Goal: Task Accomplishment & Management: Use online tool/utility

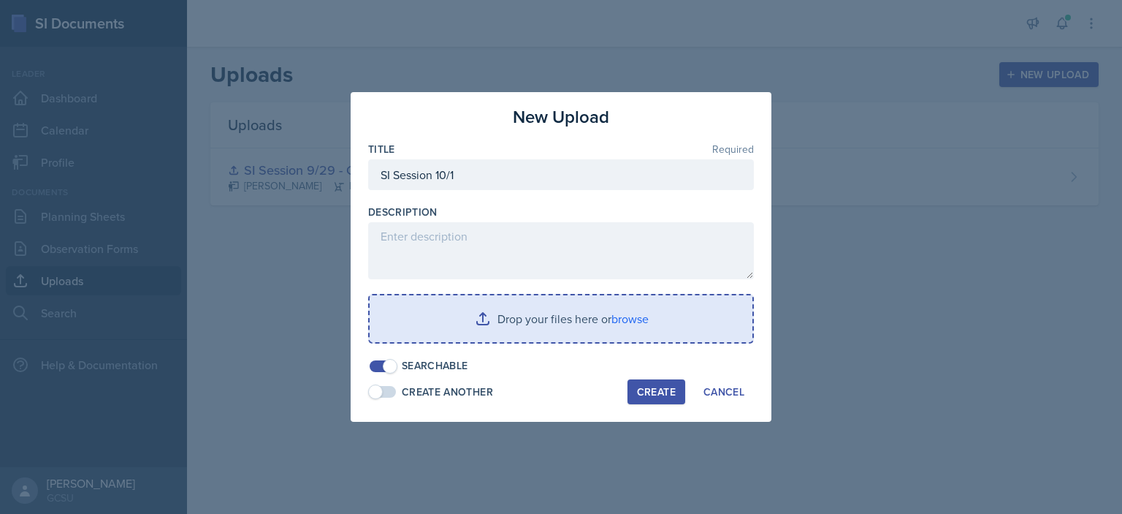
click at [578, 338] on input "file" at bounding box center [561, 318] width 383 height 47
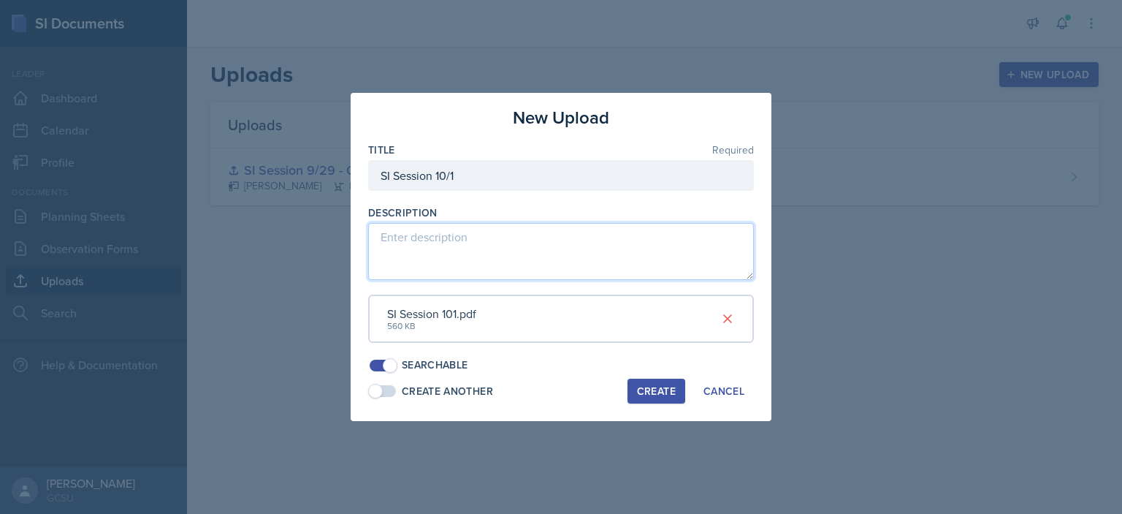
click at [462, 233] on textarea at bounding box center [561, 251] width 386 height 57
type textarea "slideshow for session"
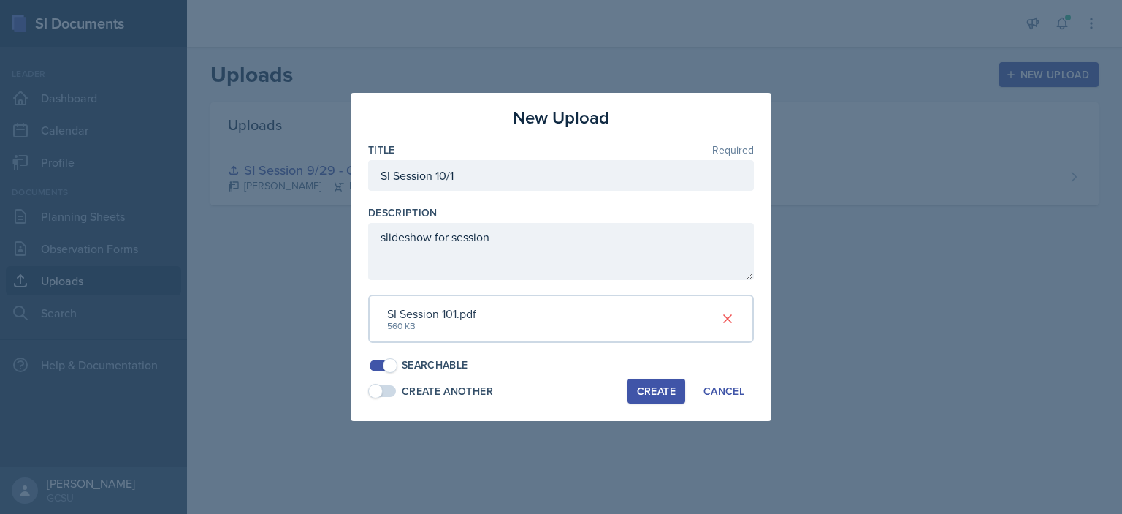
click at [654, 380] on button "Create" at bounding box center [657, 390] width 58 height 25
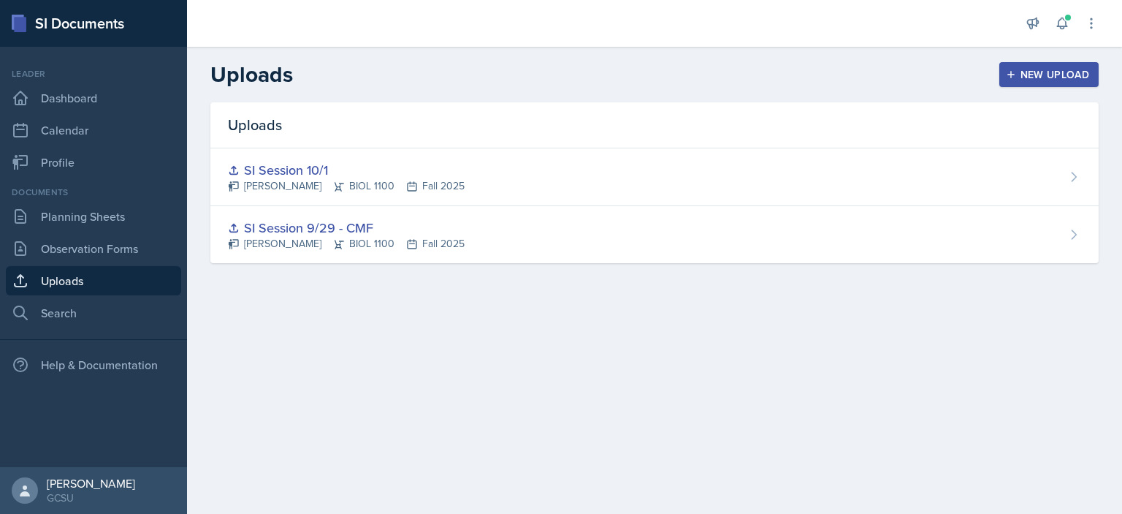
click at [1036, 77] on div "New Upload" at bounding box center [1049, 75] width 81 height 12
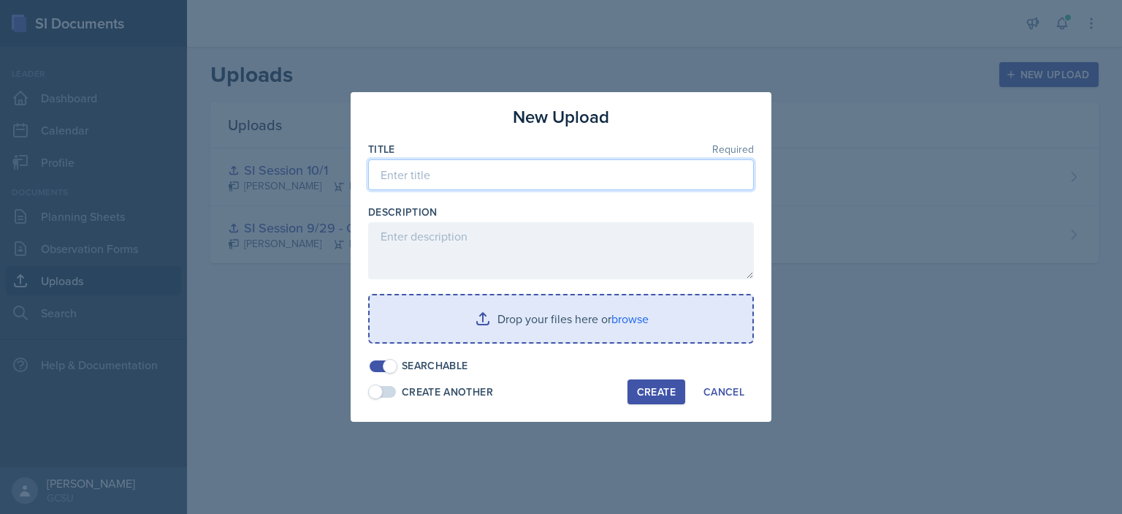
click at [470, 187] on input at bounding box center [561, 174] width 386 height 31
type input "w"
click at [448, 173] on input "cell transport worksheet" at bounding box center [561, 174] width 386 height 31
type input "cell transport amoeba sisters worksheet"
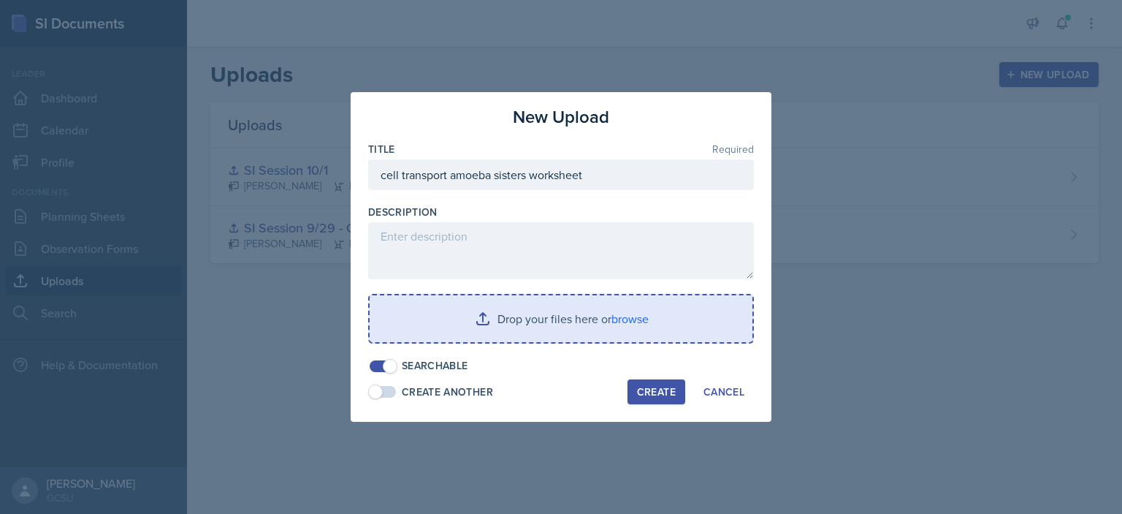
click at [611, 321] on input "file" at bounding box center [561, 318] width 383 height 47
click at [481, 318] on input "file" at bounding box center [561, 318] width 383 height 47
click at [453, 327] on input "file" at bounding box center [561, 318] width 383 height 47
click at [506, 311] on input "file" at bounding box center [561, 318] width 383 height 47
click at [508, 337] on input "file" at bounding box center [561, 318] width 383 height 47
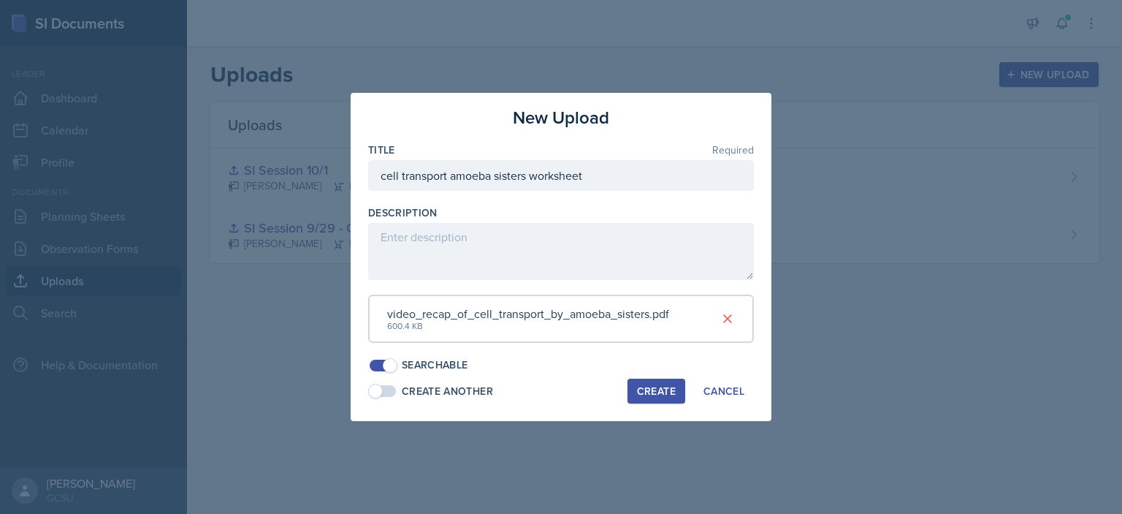
click at [646, 379] on button "Create" at bounding box center [657, 390] width 58 height 25
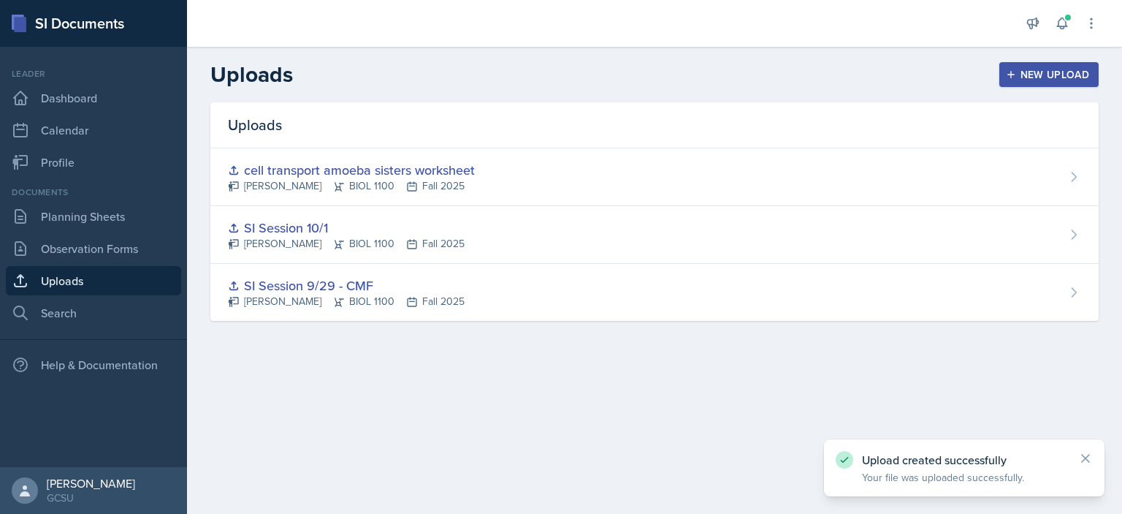
click at [981, 142] on div "Uploads" at bounding box center [654, 125] width 888 height 46
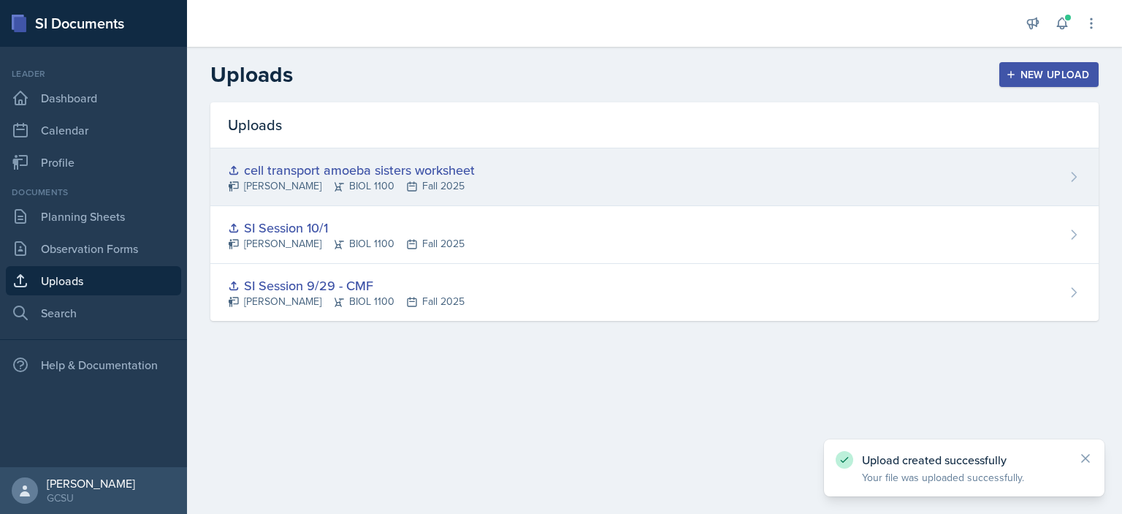
click at [987, 179] on div "cell transport amoeba sisters worksheet [PERSON_NAME] BIOL 1100 Fall 2025" at bounding box center [654, 177] width 888 height 58
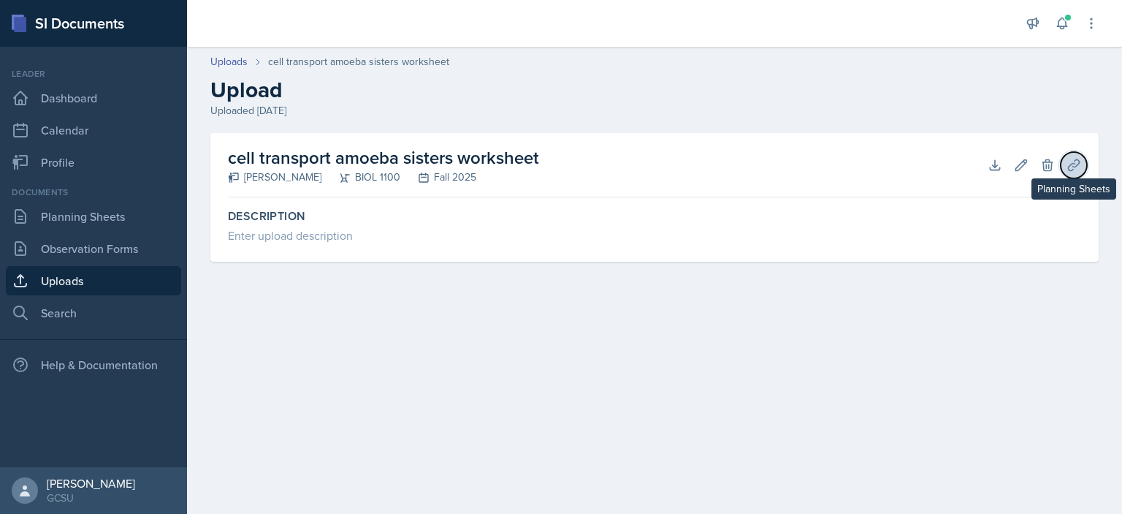
click at [1069, 164] on icon at bounding box center [1074, 165] width 15 height 15
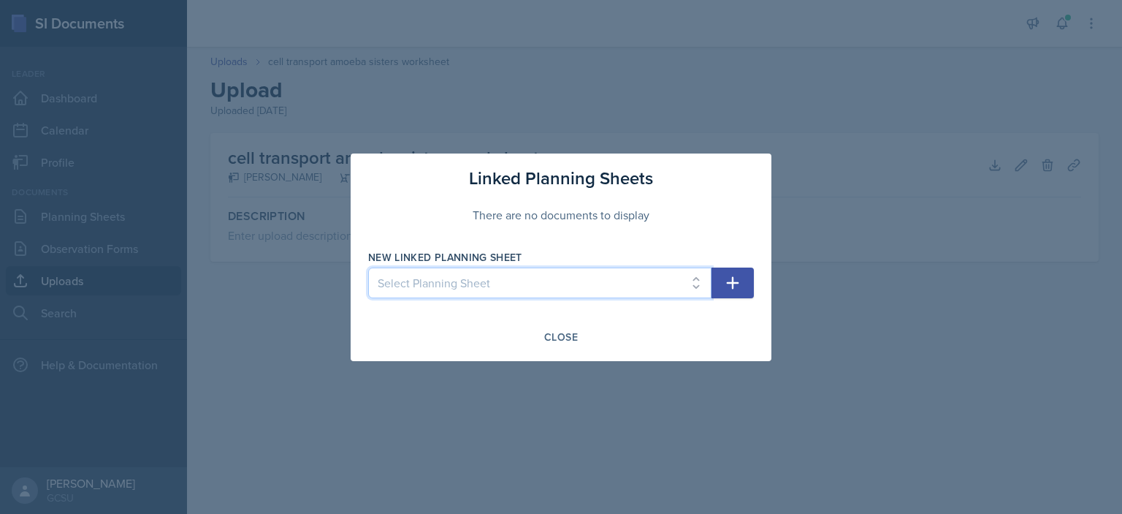
click at [557, 297] on select "Select Planning Sheet [DATE] [DATE] [DATE] [DATE] [DATE] [DATE] [DATE] [DATE] […" at bounding box center [539, 282] width 343 height 31
select select "0c444a7b-be70-492f-a525-e87fc7afe931"
click at [368, 267] on select "Select Planning Sheet [DATE] [DATE] [DATE] [DATE] [DATE] [DATE] [DATE] [DATE] […" at bounding box center [539, 282] width 343 height 31
click at [728, 277] on icon "button" at bounding box center [733, 283] width 18 height 18
select select
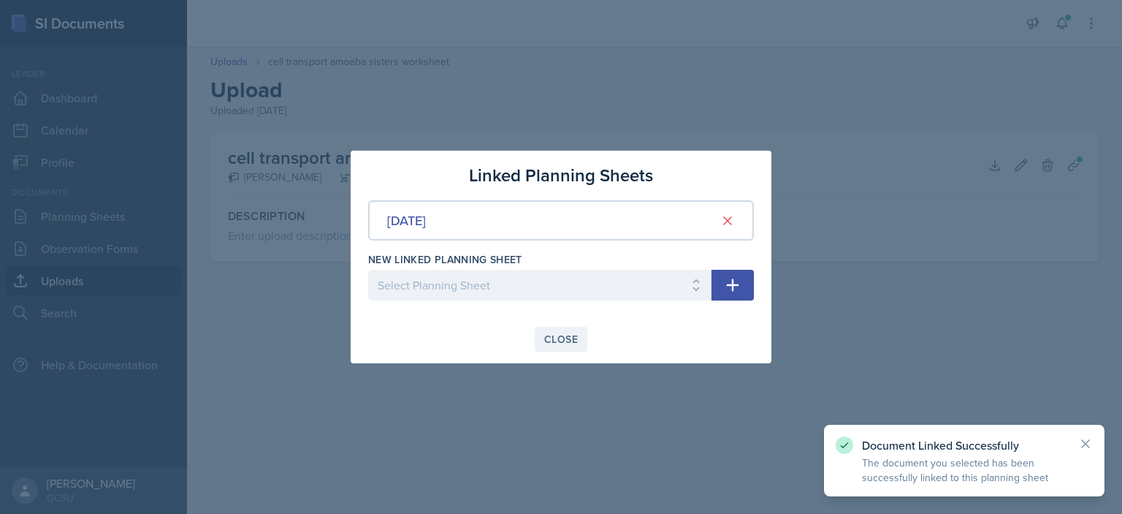
click at [557, 335] on div "Close" at bounding box center [561, 339] width 34 height 12
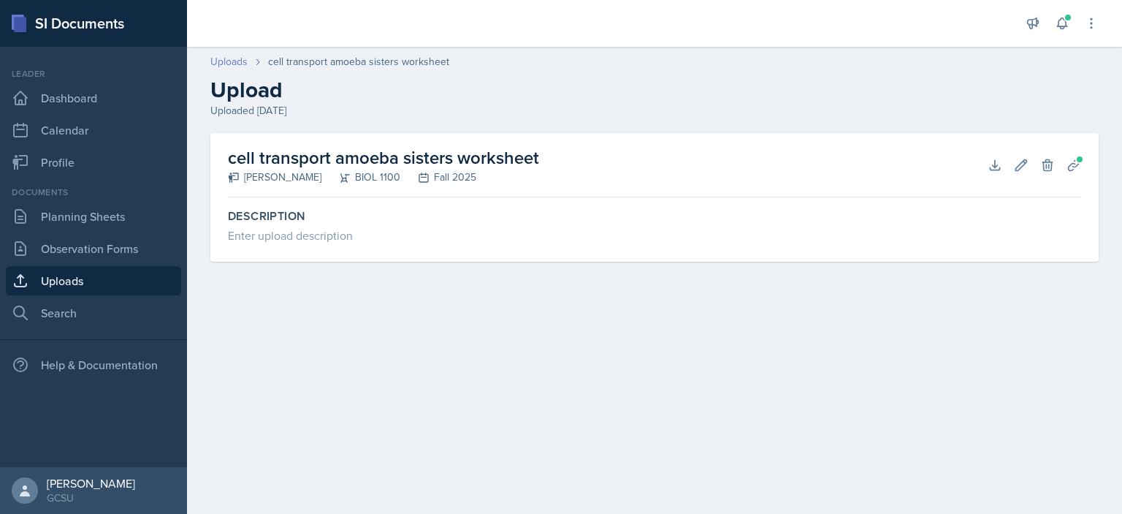
click at [225, 56] on link "Uploads" at bounding box center [228, 61] width 37 height 15
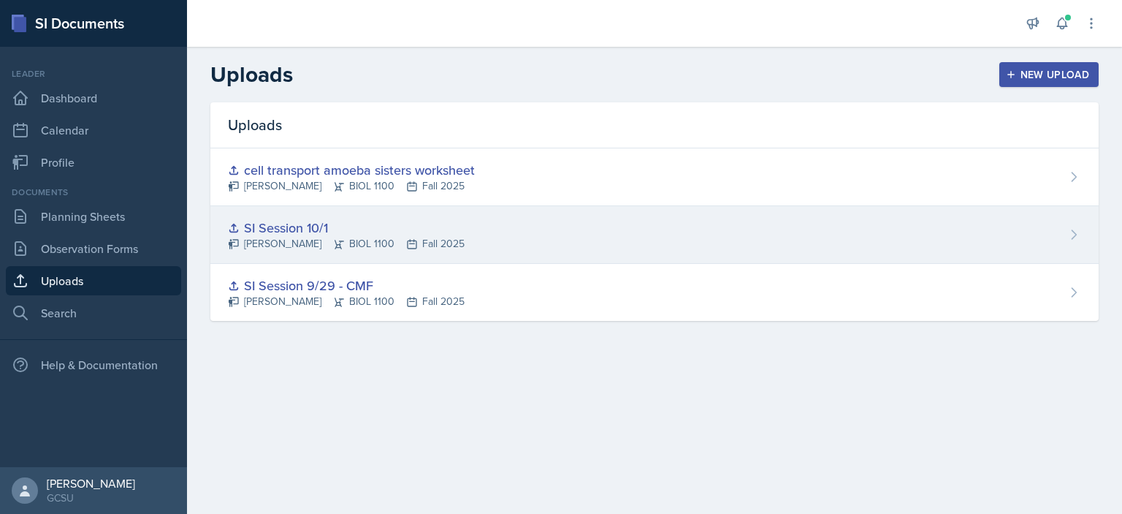
click at [773, 210] on div "SI Session 10/1 [PERSON_NAME] BIOL 1100 Fall 2025" at bounding box center [654, 235] width 888 height 58
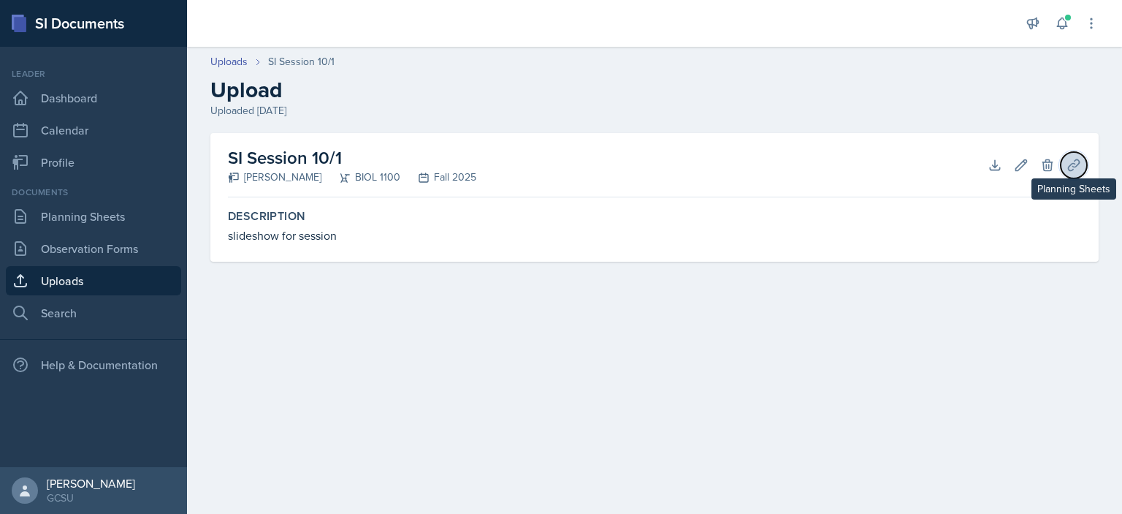
click at [1073, 167] on icon at bounding box center [1073, 164] width 11 height 11
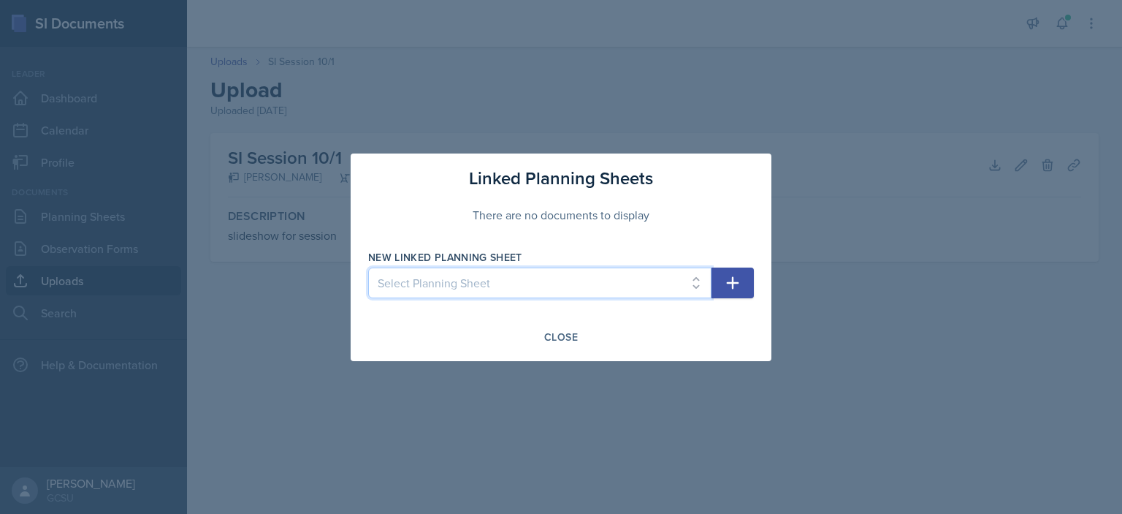
click at [672, 283] on select "Select Planning Sheet [DATE] [DATE] [DATE] [DATE] [DATE] [DATE] [DATE] [DATE] […" at bounding box center [539, 282] width 343 height 31
select select "0c444a7b-be70-492f-a525-e87fc7afe931"
click at [368, 267] on select "Select Planning Sheet [DATE] [DATE] [DATE] [DATE] [DATE] [DATE] [DATE] [DATE] […" at bounding box center [539, 282] width 343 height 31
click at [734, 285] on icon "button" at bounding box center [733, 283] width 18 height 18
select select
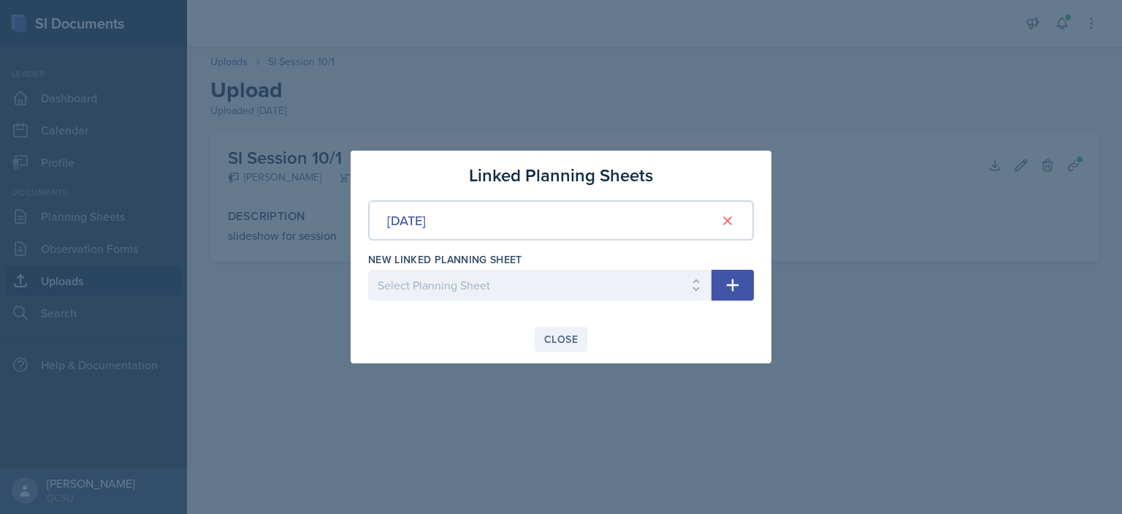
click at [565, 333] on div "Close" at bounding box center [561, 339] width 34 height 12
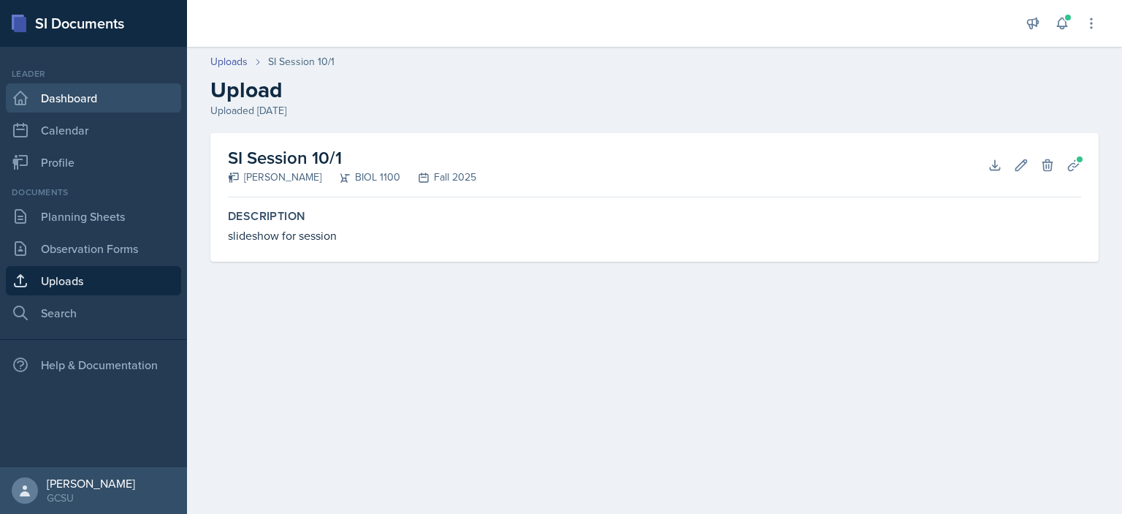
click at [124, 97] on link "Dashboard" at bounding box center [93, 97] width 175 height 29
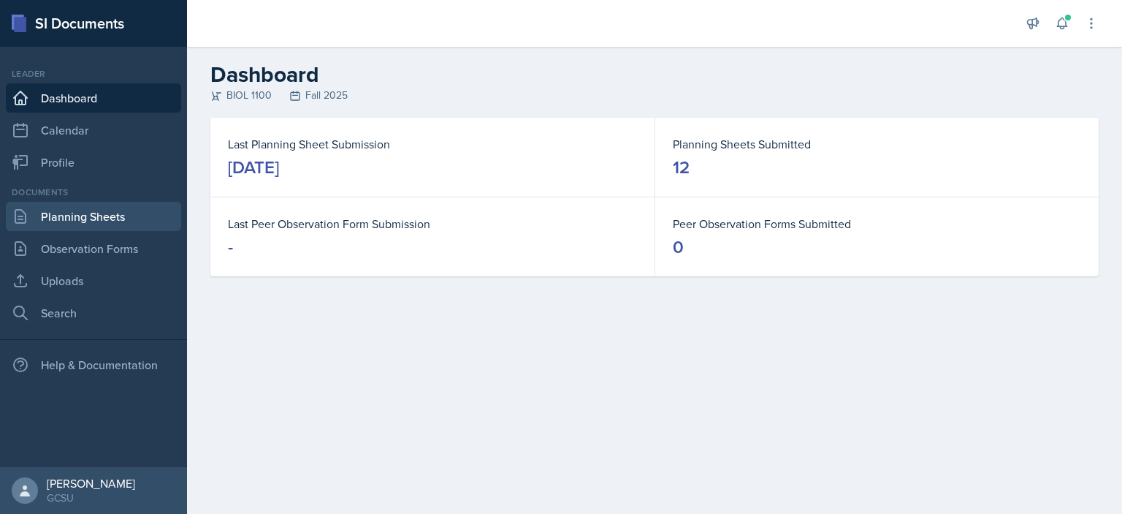
click at [80, 222] on link "Planning Sheets" at bounding box center [93, 216] width 175 height 29
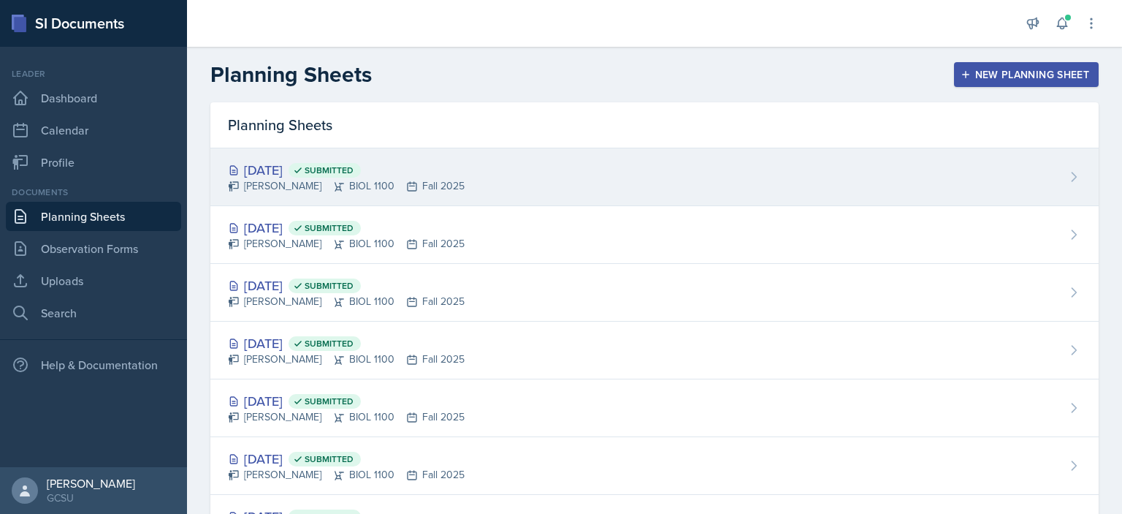
click at [432, 184] on div "[PERSON_NAME] BIOL 1100 Fall 2025" at bounding box center [346, 185] width 237 height 15
